Goal: Task Accomplishment & Management: Complete application form

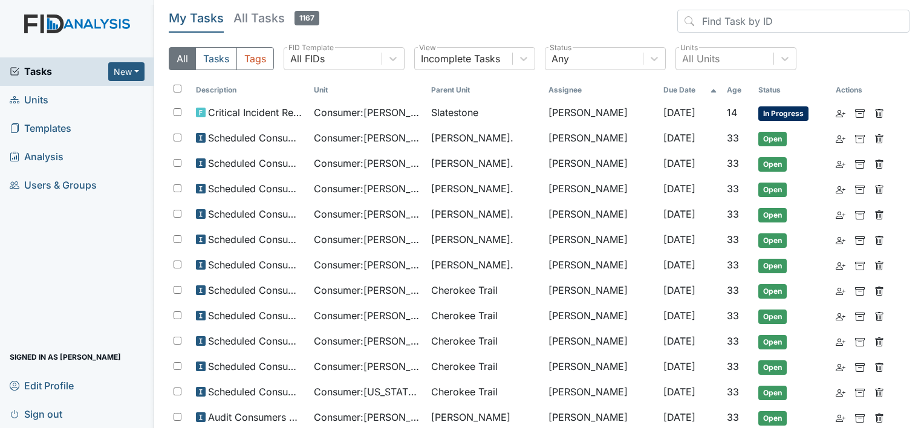
click at [53, 100] on link "Units" at bounding box center [77, 100] width 154 height 28
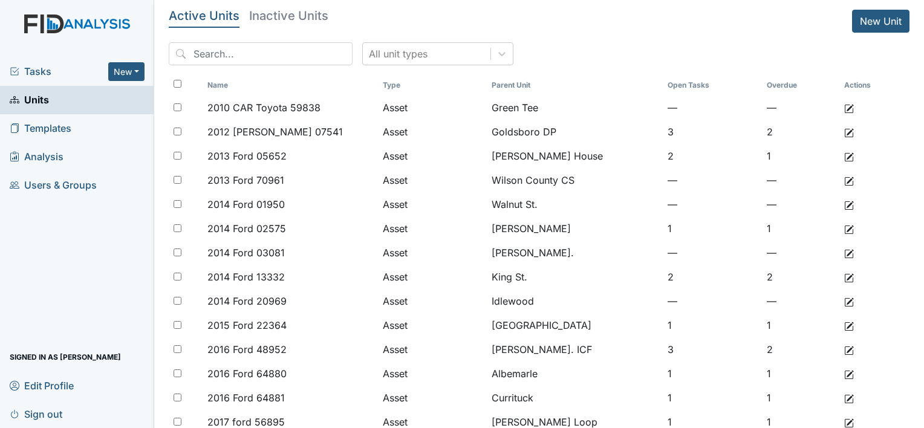
click at [213, 66] on div "All unit types" at bounding box center [539, 58] width 741 height 33
drag, startPoint x: 214, startPoint y: 60, endPoint x: 200, endPoint y: 57, distance: 13.5
click at [213, 59] on input "search" at bounding box center [261, 53] width 184 height 23
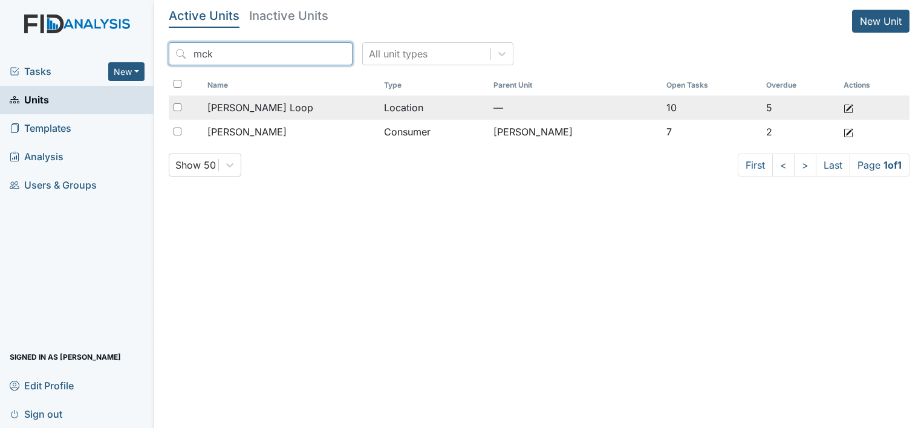
type input "mck"
click at [306, 99] on td "McKeel Loop" at bounding box center [291, 108] width 177 height 24
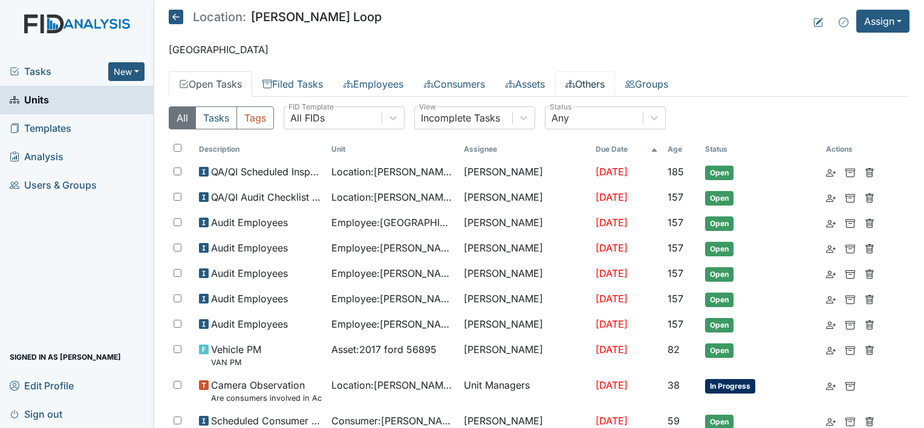
click at [605, 82] on link "Others" at bounding box center [585, 83] width 60 height 25
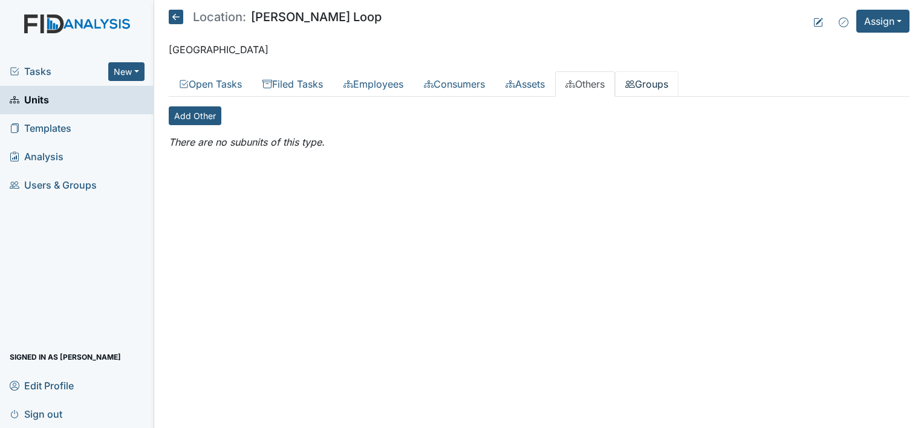
click at [669, 91] on link "Groups" at bounding box center [647, 83] width 64 height 25
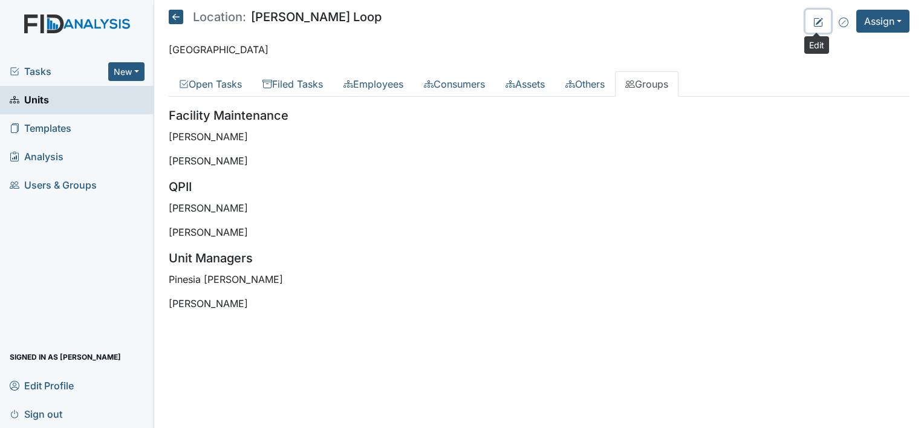
click at [811, 22] on link at bounding box center [818, 21] width 25 height 23
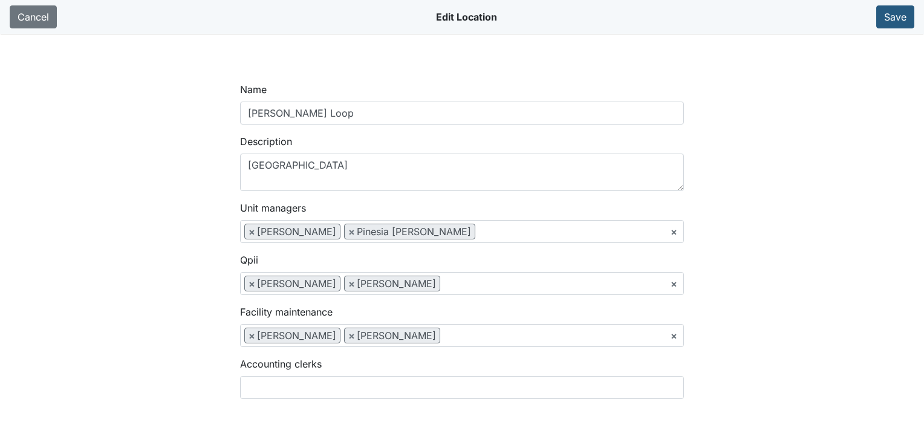
select select
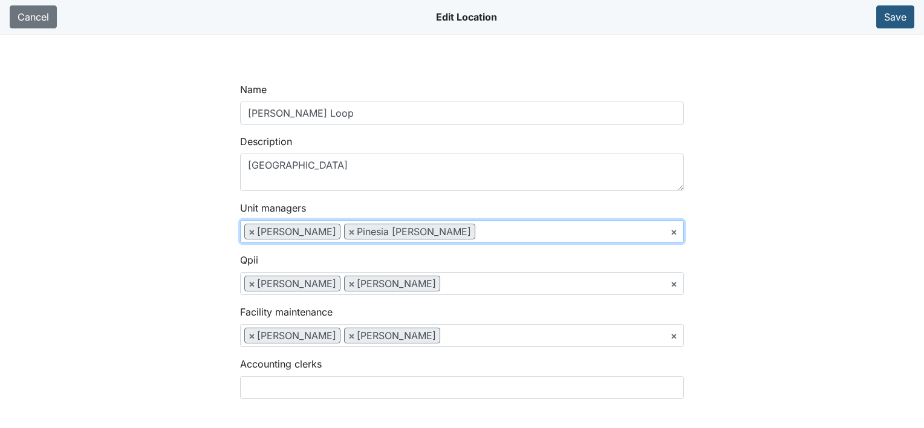
click at [465, 221] on ul "× × Danyelle Reed × Pinesia Faison" at bounding box center [462, 232] width 443 height 22
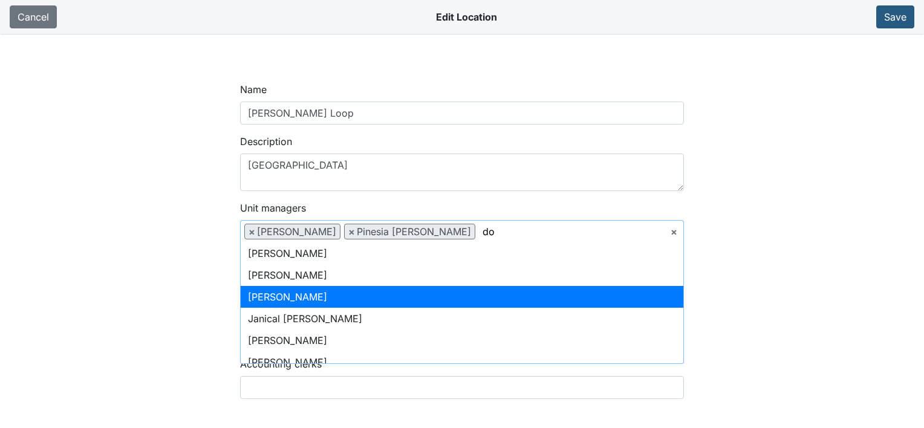
scroll to position [0, 0]
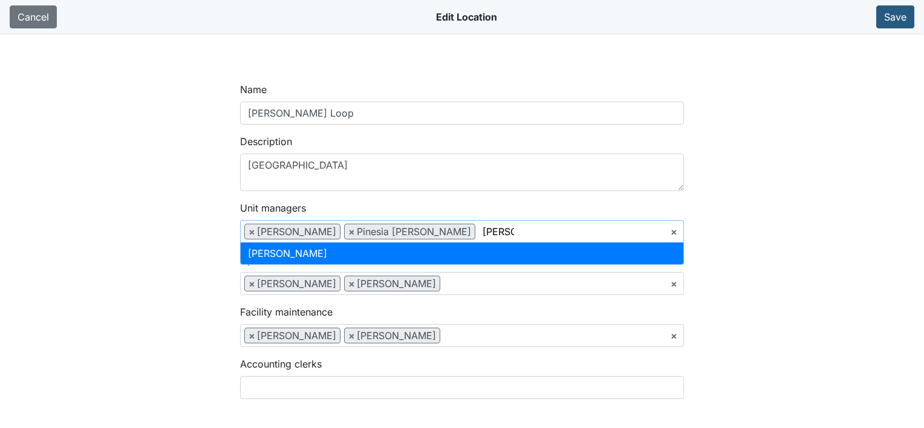
type input "donn"
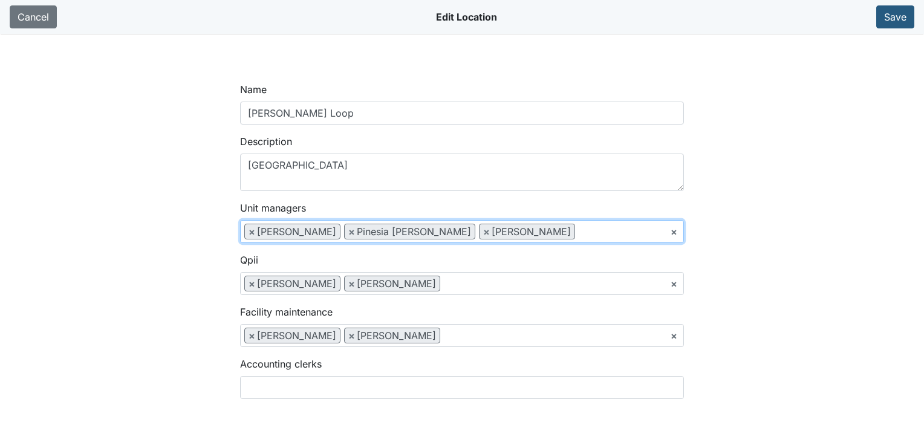
scroll to position [416, 0]
click at [885, 15] on button "Save" at bounding box center [895, 16] width 38 height 23
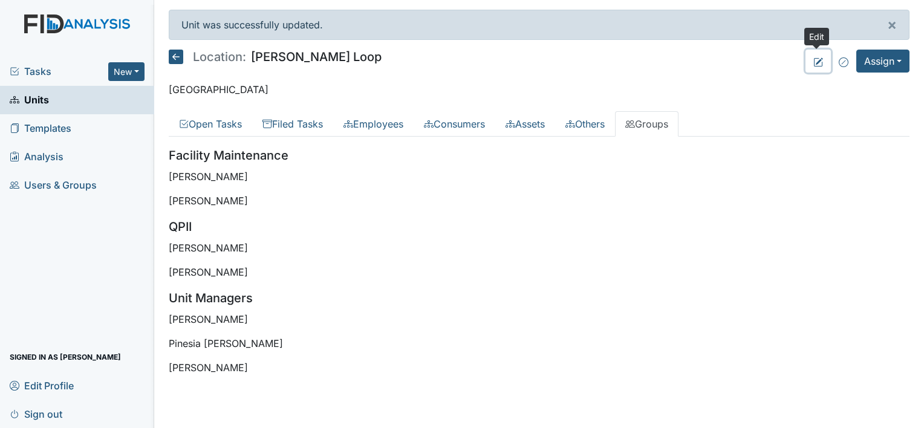
click at [818, 62] on icon at bounding box center [818, 62] width 10 height 10
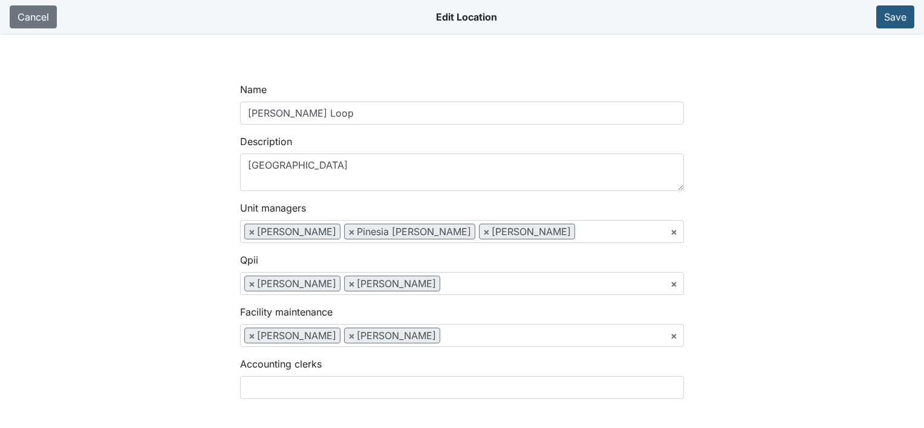
select select
click at [907, 13] on button "Save" at bounding box center [895, 16] width 38 height 23
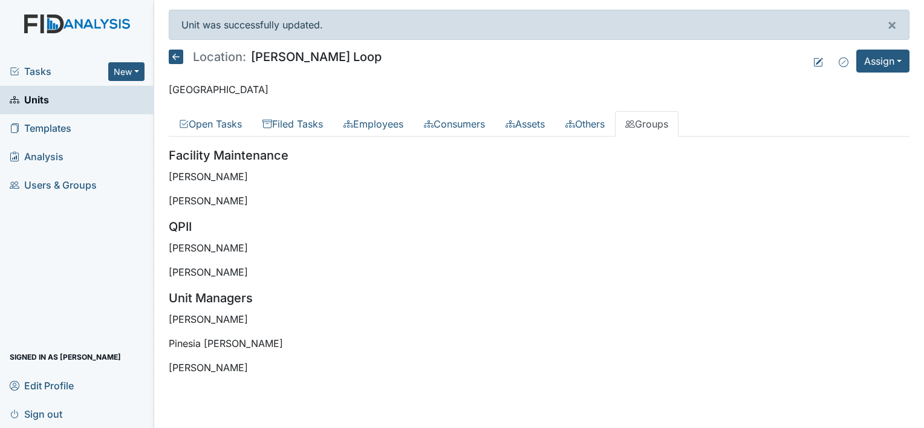
click at [109, 30] on img at bounding box center [77, 36] width 154 height 43
click at [103, 18] on img at bounding box center [77, 36] width 154 height 43
click at [26, 73] on span "Tasks" at bounding box center [59, 71] width 99 height 15
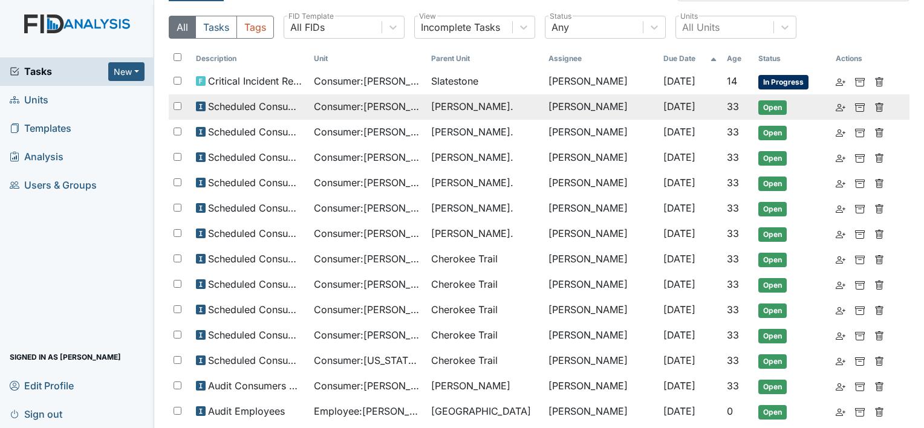
scroll to position [60, 0]
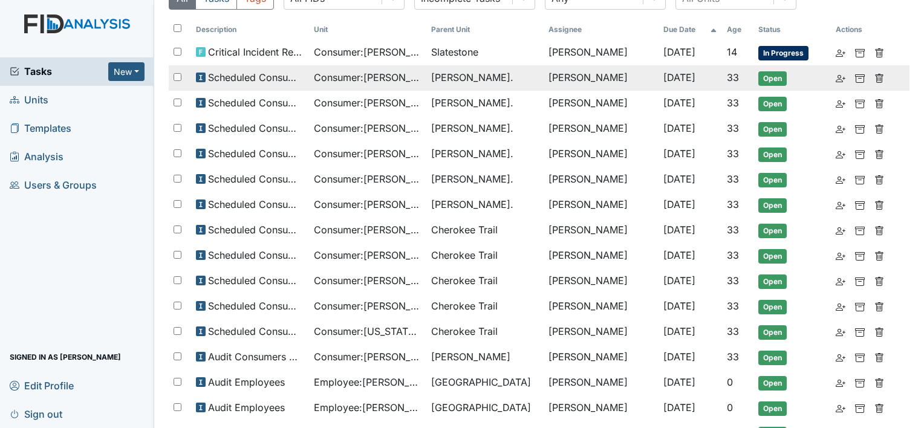
click at [318, 71] on span "Consumer : [PERSON_NAME]" at bounding box center [368, 77] width 108 height 15
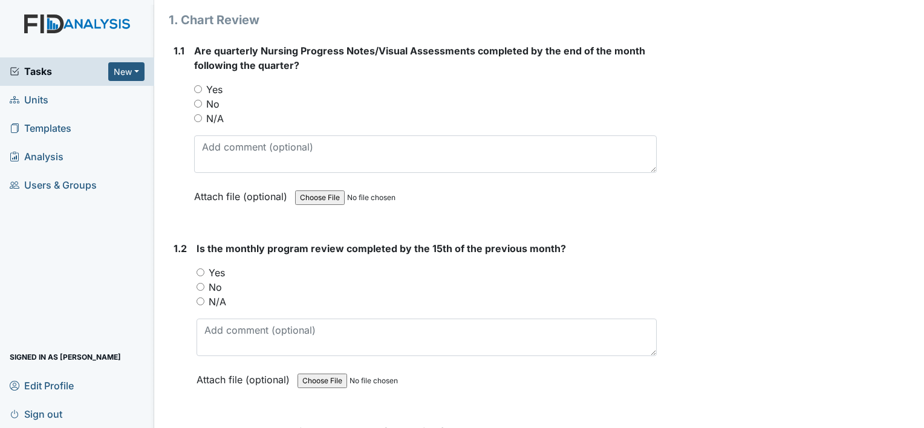
scroll to position [181, 0]
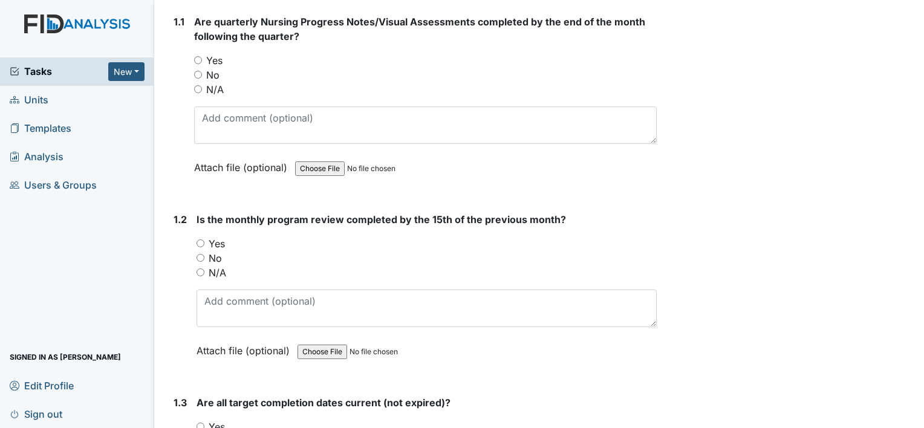
click at [197, 62] on input "Yes" at bounding box center [198, 60] width 8 height 8
radio input "true"
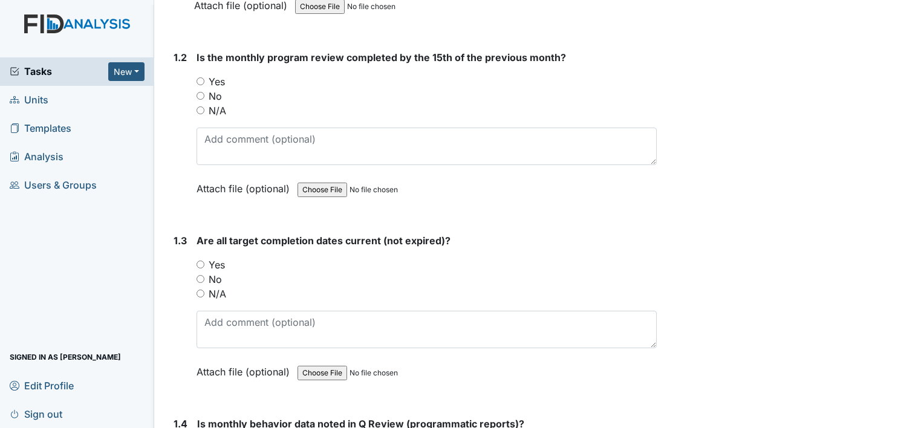
scroll to position [363, 0]
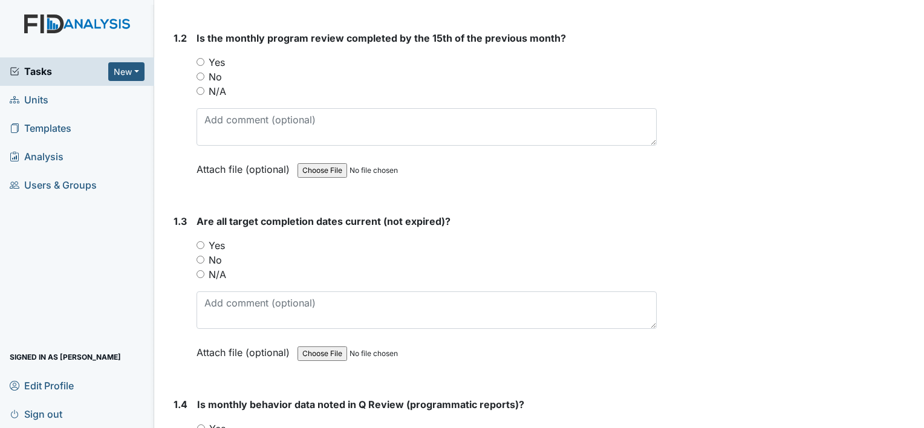
click at [203, 73] on input "No" at bounding box center [201, 77] width 8 height 8
radio input "true"
